Goal: Task Accomplishment & Management: Manage account settings

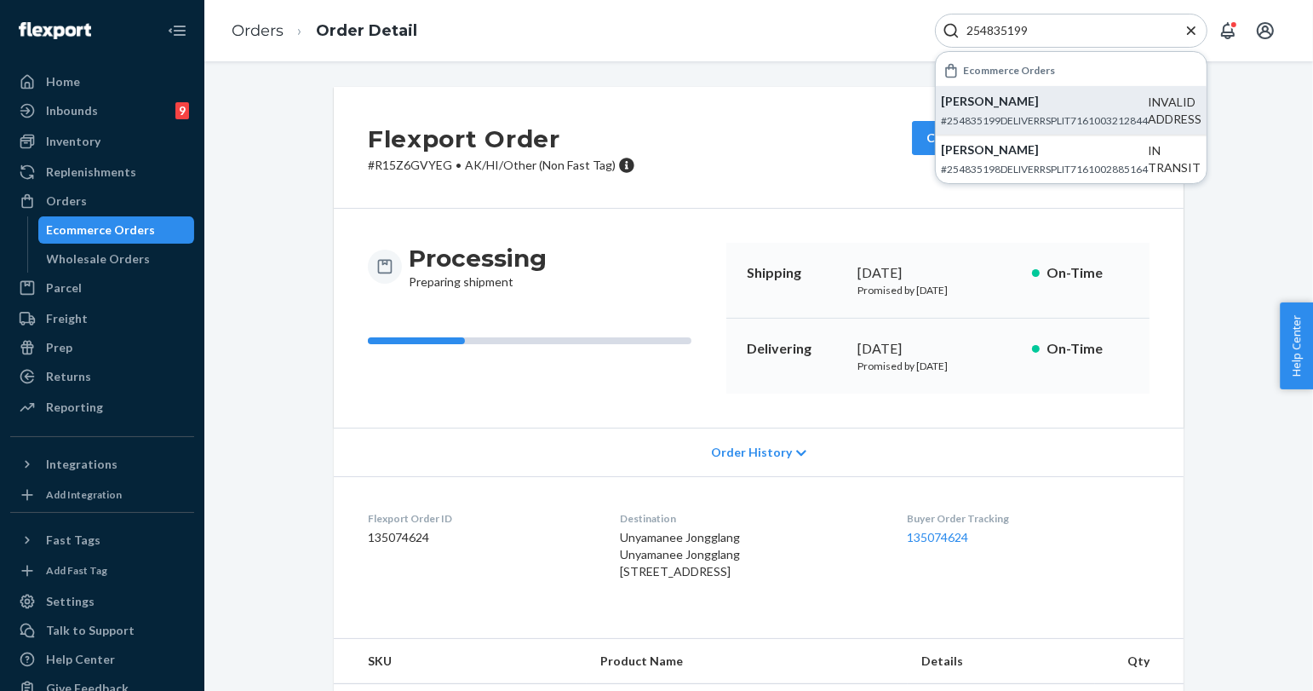
type input "254835199"
click at [1033, 98] on p "[PERSON_NAME]" at bounding box center [1044, 101] width 207 height 17
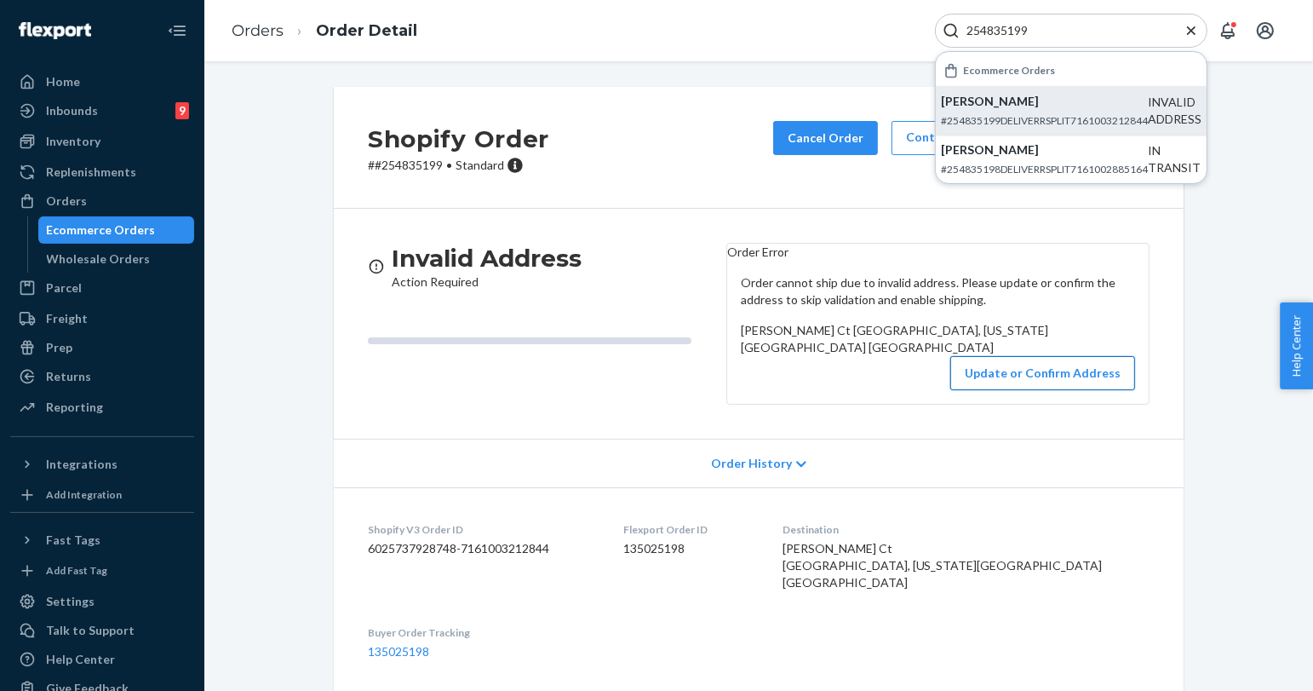
click at [1022, 390] on button "Update or Confirm Address" at bounding box center [1042, 373] width 185 height 34
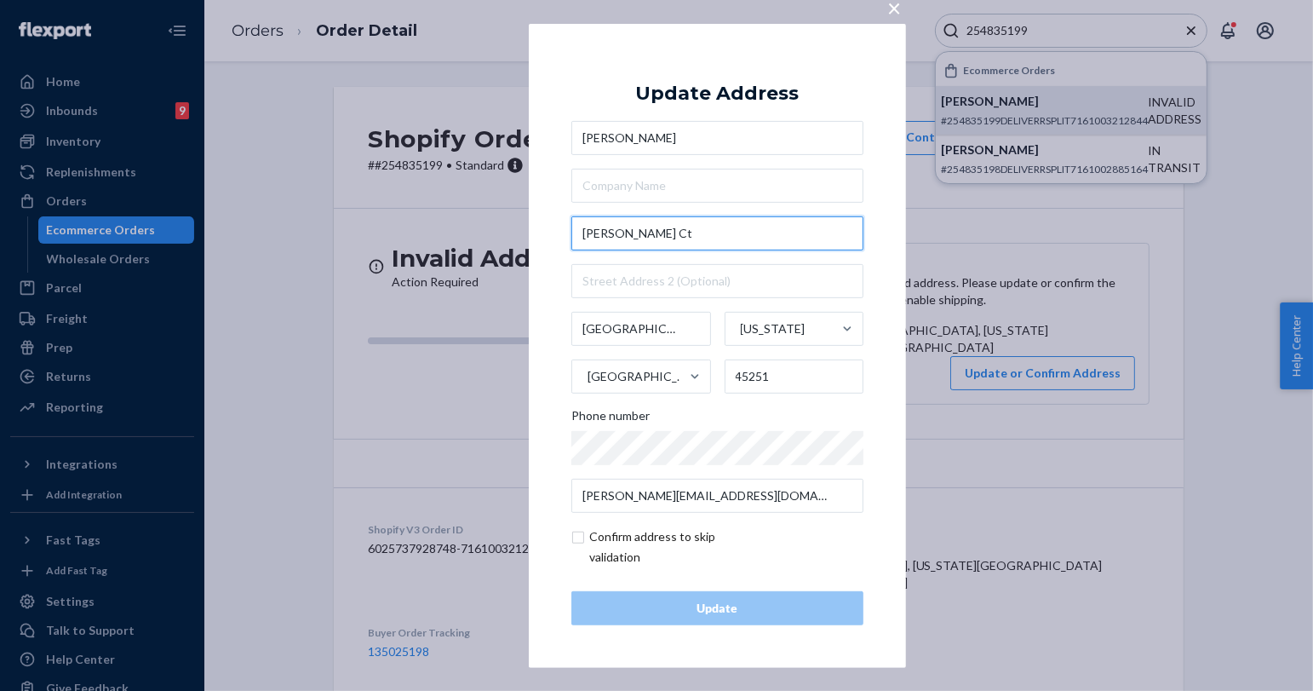
click at [661, 224] on input "[PERSON_NAME] Ct" at bounding box center [717, 233] width 292 height 34
paste input "[STREET_ADDRESS][PERSON_NAME]"
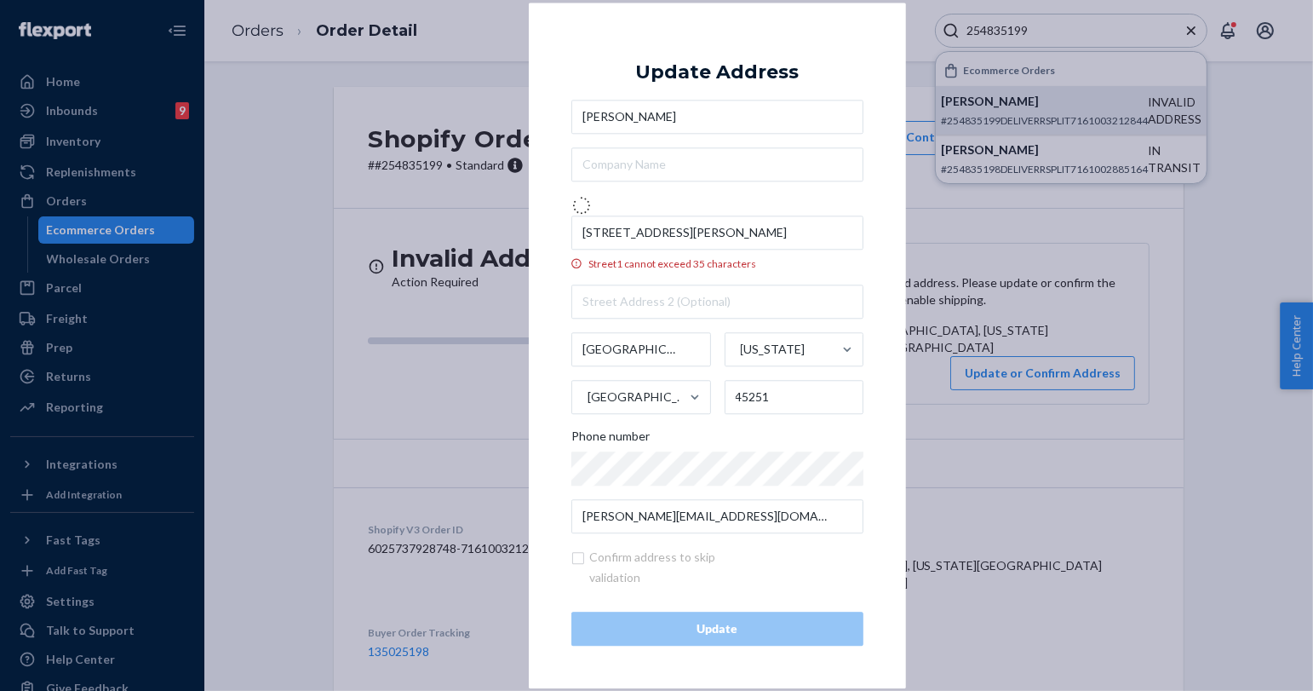
type input "[STREET_ADDRESS][PERSON_NAME]"
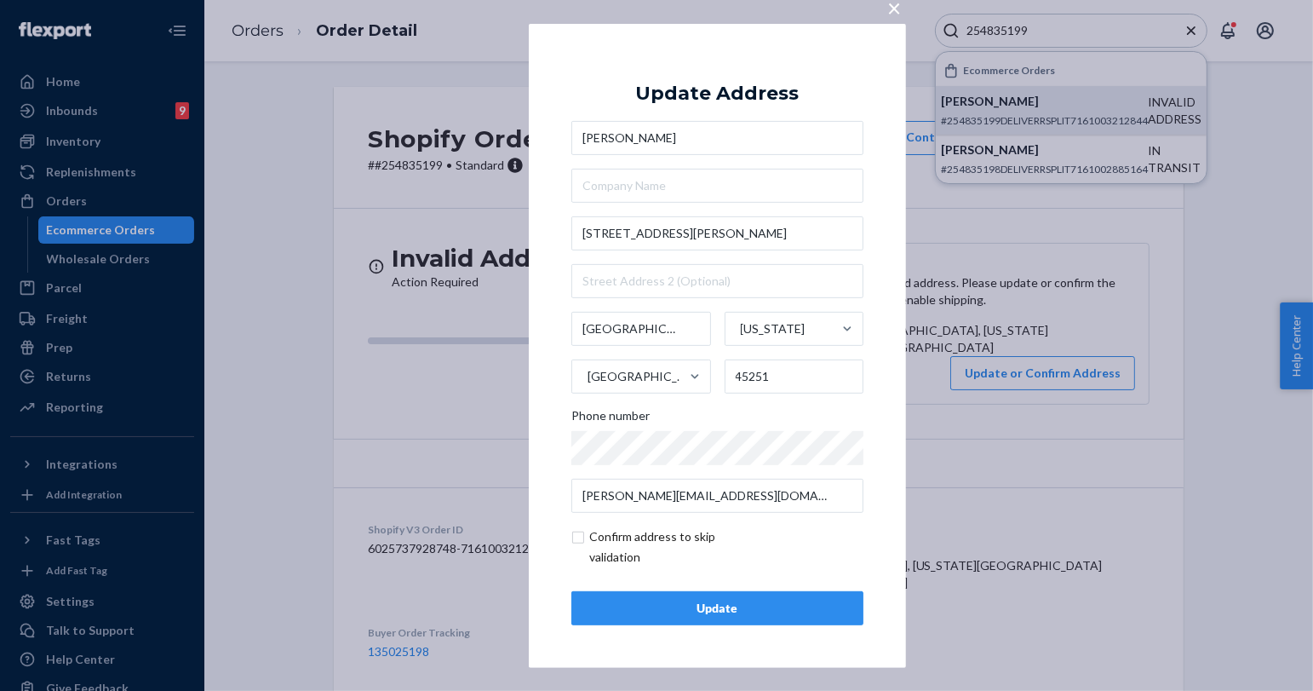
click at [715, 591] on button "Update" at bounding box center [717, 608] width 292 height 34
